Goal: Check status: Check status

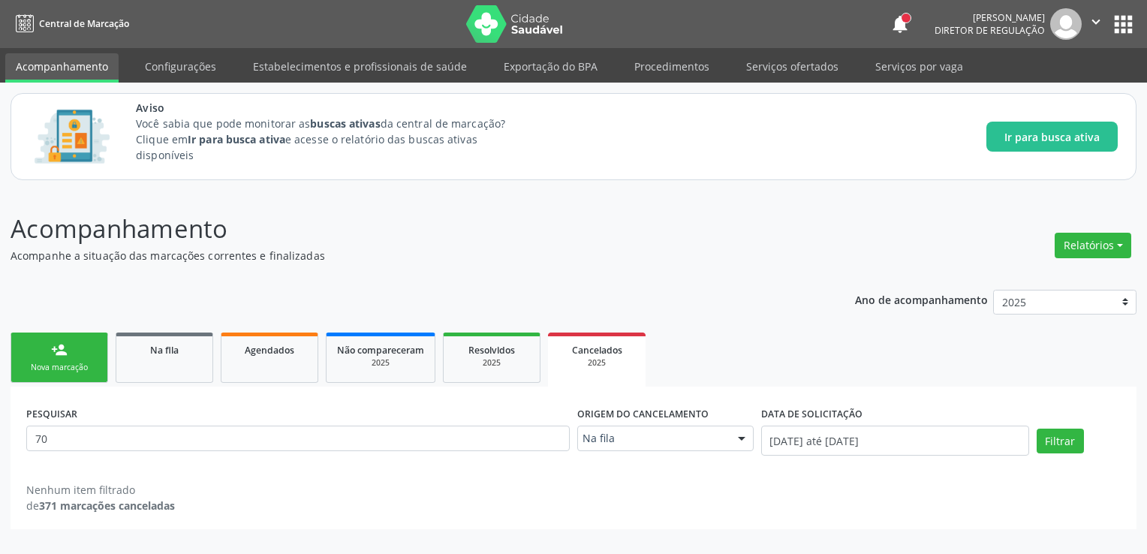
type input "7"
click at [185, 331] on ul "person_add Nova marcação Na fila Agendados Não compareceram 2025 Resolvidos 202…" at bounding box center [574, 358] width 1126 height 58
click at [185, 338] on link "Na fila" at bounding box center [165, 357] width 98 height 50
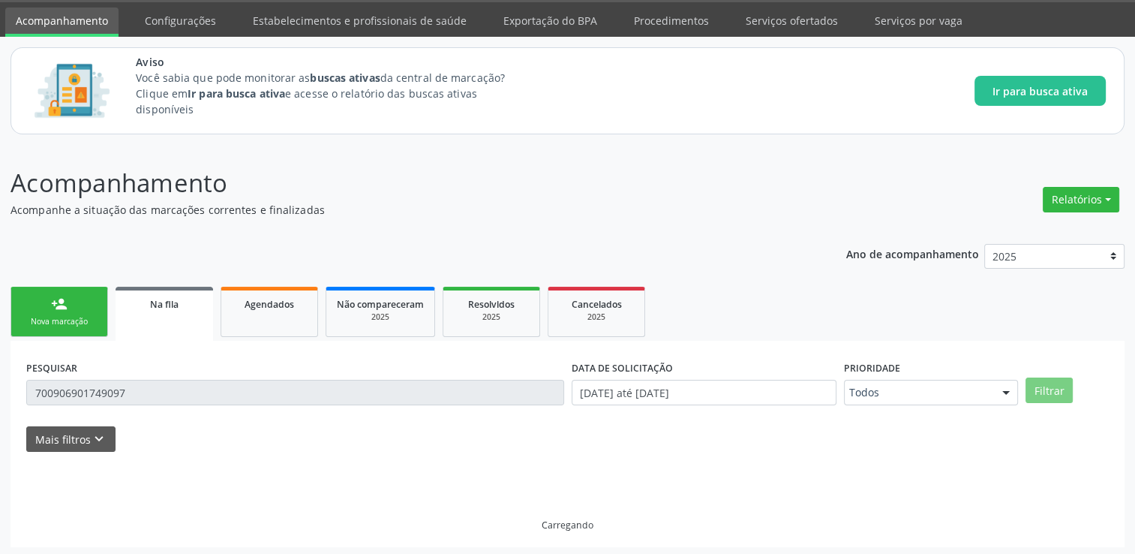
scroll to position [48, 0]
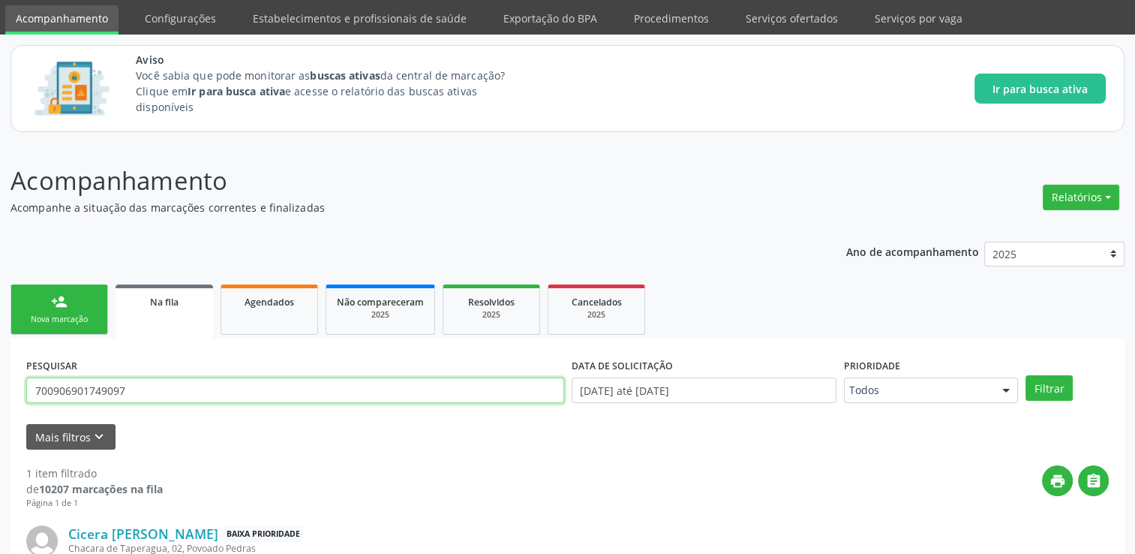
click at [227, 392] on input "700906901749097" at bounding box center [295, 390] width 538 height 26
click at [1026, 375] on button "Filtrar" at bounding box center [1049, 388] width 47 height 26
click at [219, 389] on input "700906901749097" at bounding box center [295, 390] width 538 height 26
type input "7"
click at [231, 364] on div "PESQUISAR" at bounding box center [296, 383] width 546 height 59
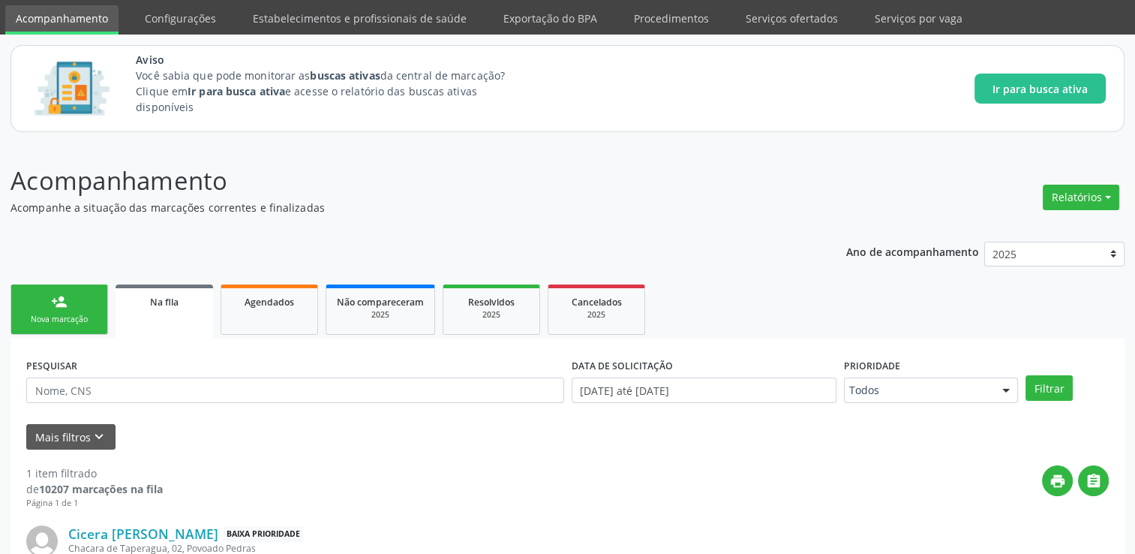
scroll to position [162, 0]
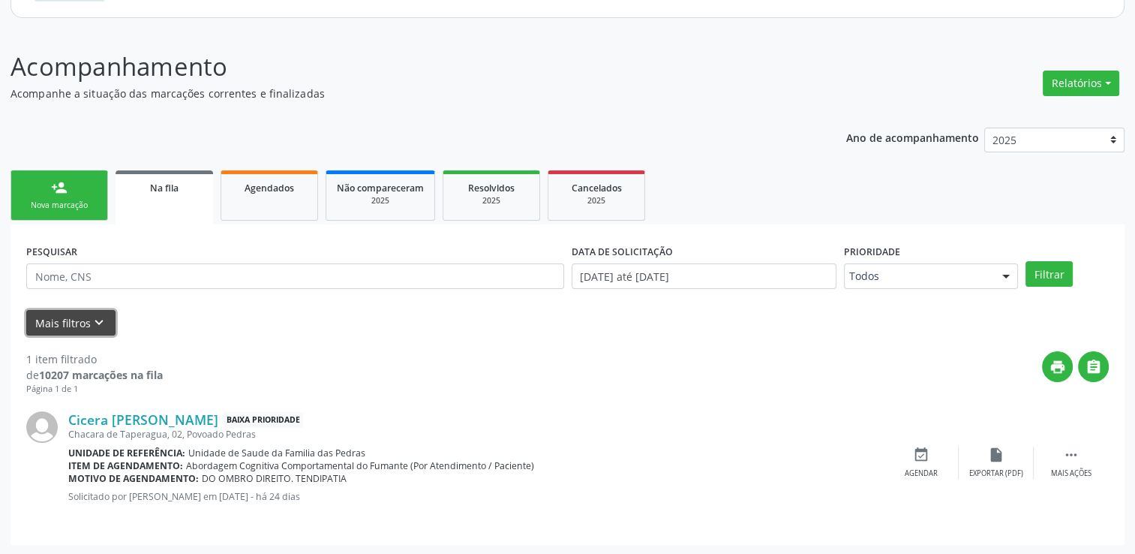
click at [98, 331] on button "Mais filtros keyboard_arrow_down" at bounding box center [70, 323] width 89 height 26
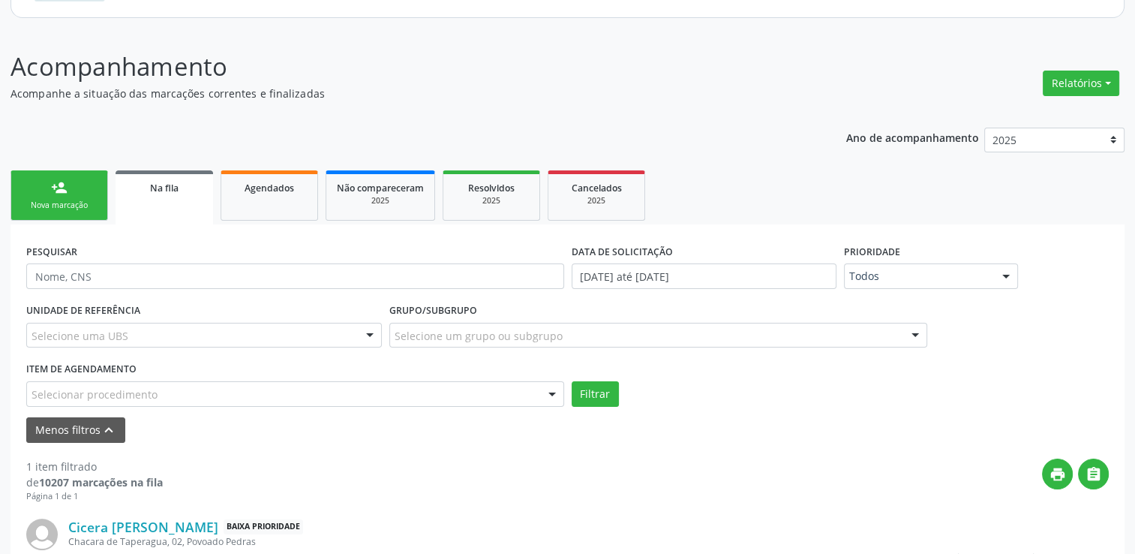
click at [352, 405] on div "Selecionar procedimento" at bounding box center [295, 394] width 538 height 26
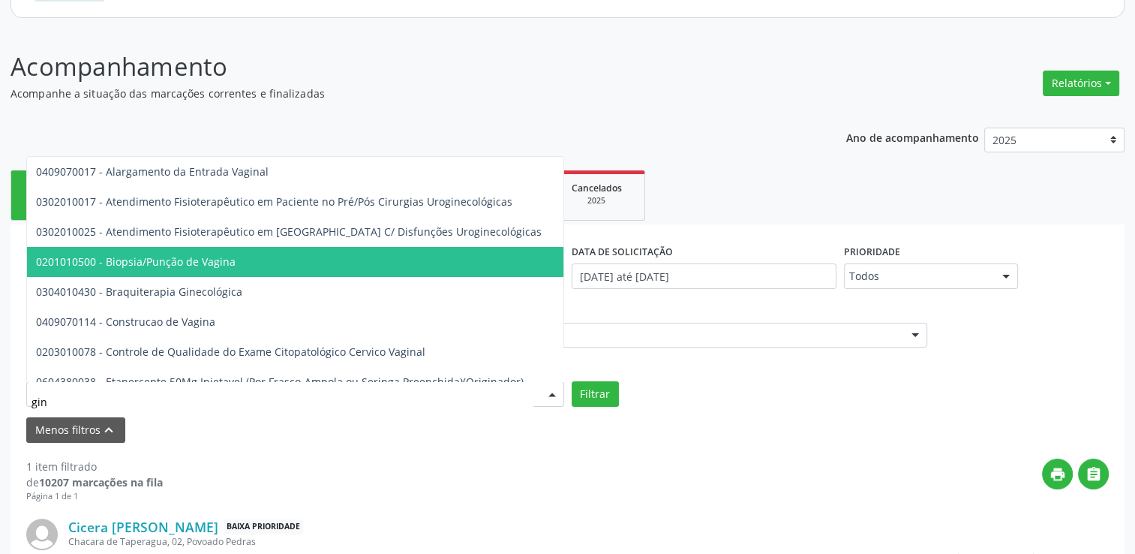
type input "gine"
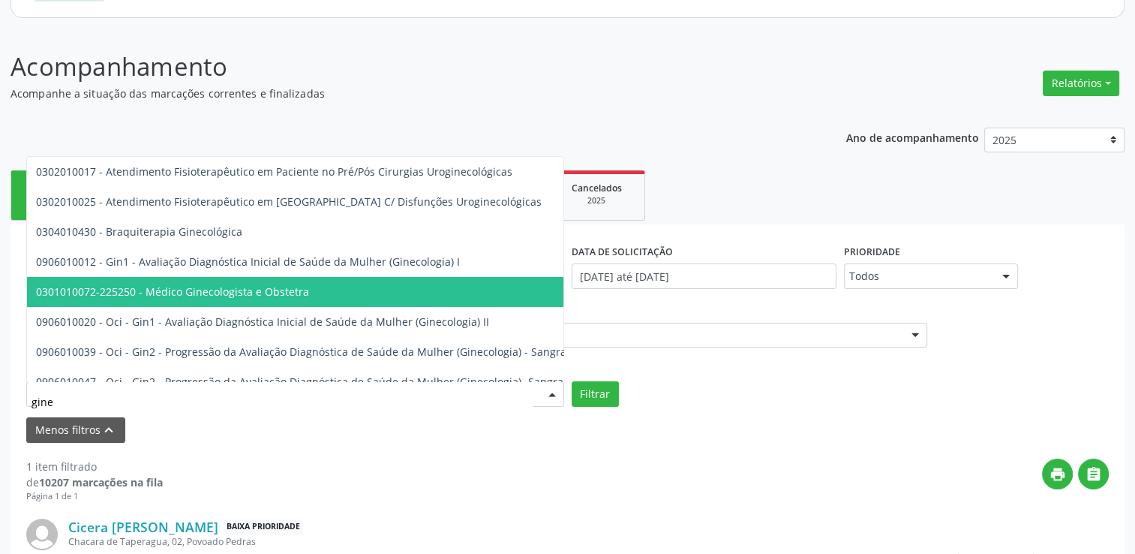
click at [254, 284] on span "0301010072-225250 - Médico Ginecologista e Obstetra" at bounding box center [172, 291] width 273 height 14
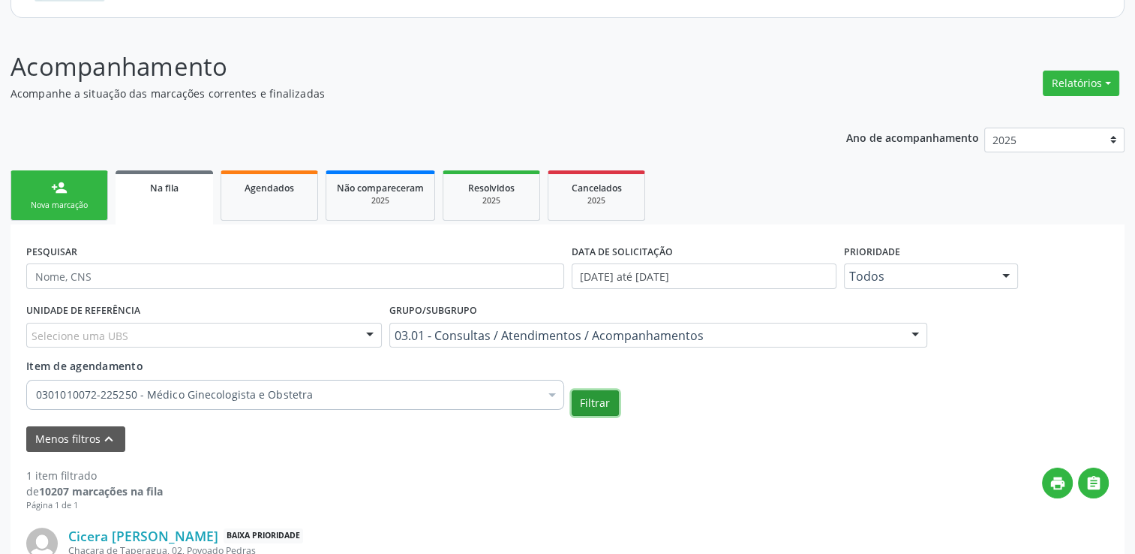
click at [604, 401] on button "Filtrar" at bounding box center [595, 403] width 47 height 26
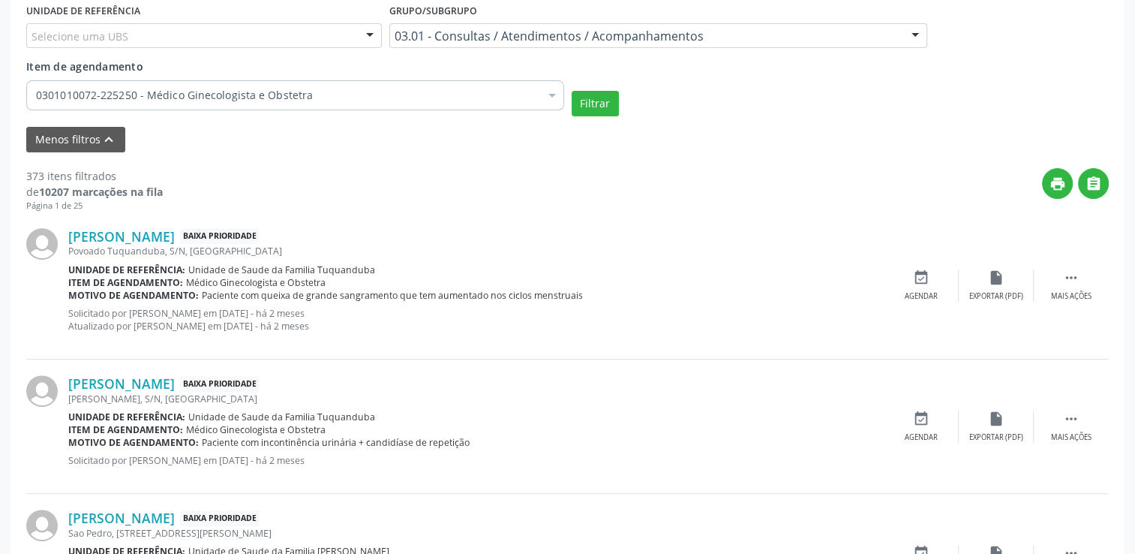
scroll to position [462, 0]
drag, startPoint x: 218, startPoint y: 276, endPoint x: 328, endPoint y: 278, distance: 110.3
click at [328, 278] on div "Item de agendamento: Médico Ginecologista e Obstetra" at bounding box center [476, 281] width 816 height 13
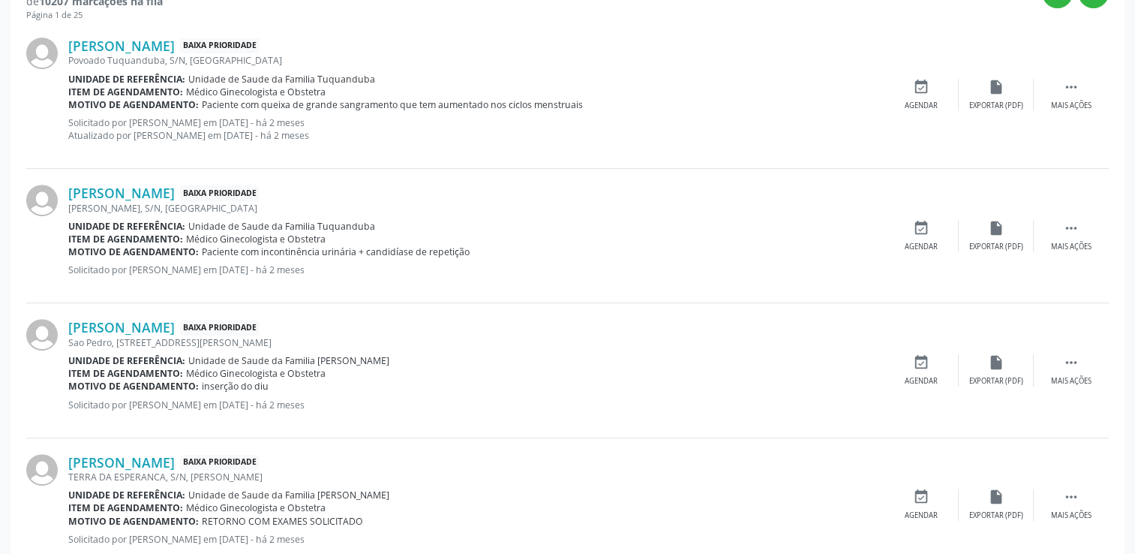
scroll to position [687, 0]
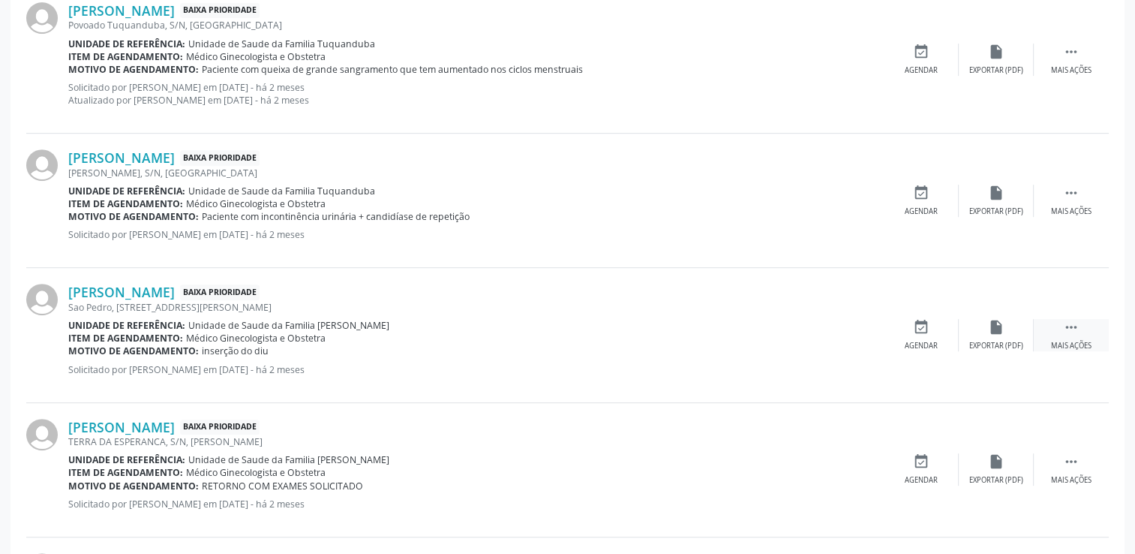
click at [1078, 325] on icon "" at bounding box center [1071, 327] width 17 height 17
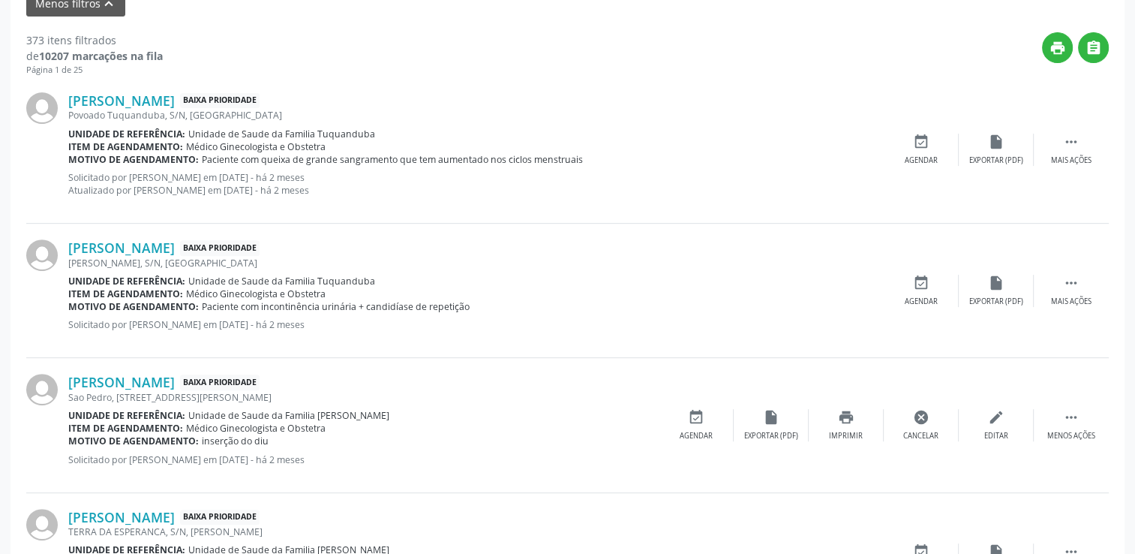
scroll to position [601, 0]
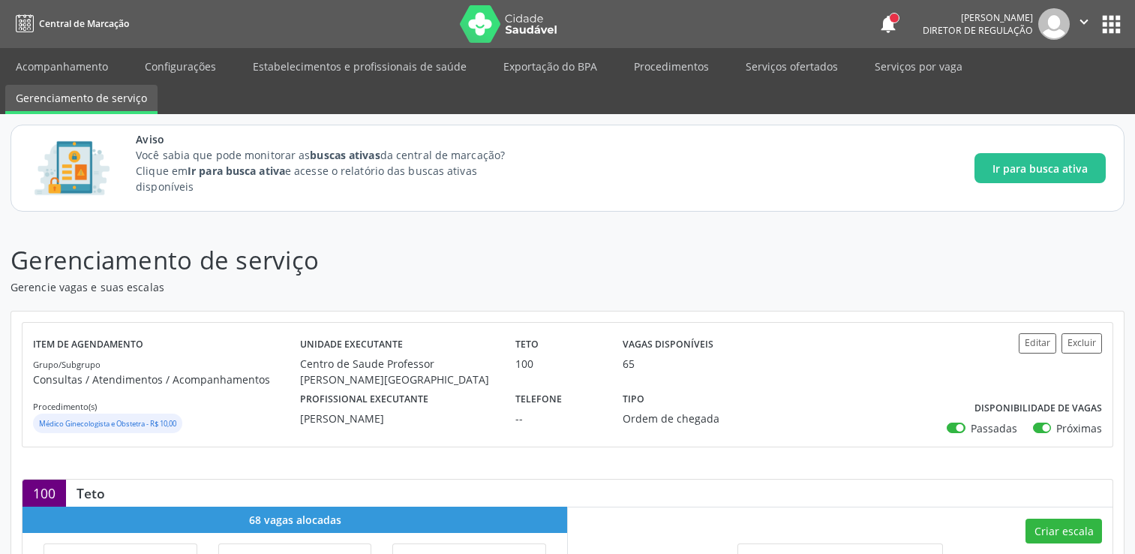
scroll to position [300, 0]
